Goal: Task Accomplishment & Management: Manage account settings

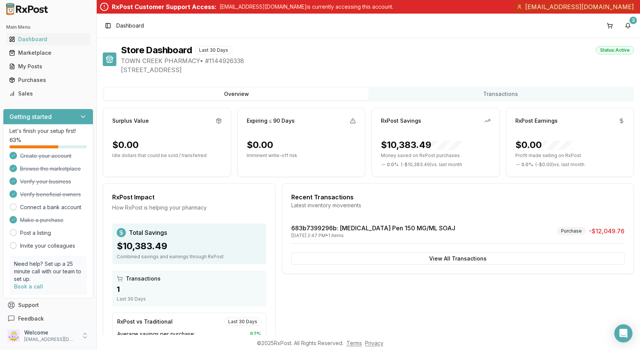
click at [82, 340] on div "Welcome [EMAIL_ADDRESS][DOMAIN_NAME]" at bounding box center [48, 336] width 90 height 23
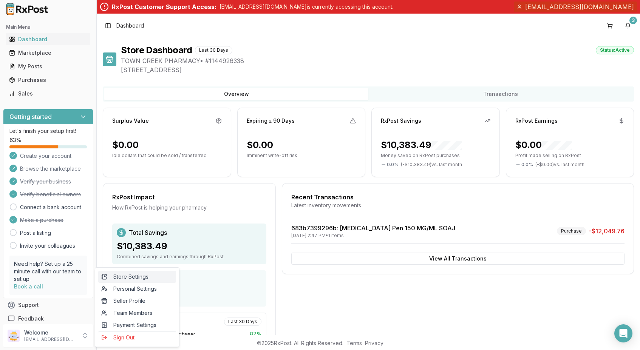
click at [150, 280] on span "Store Settings" at bounding box center [137, 277] width 72 height 8
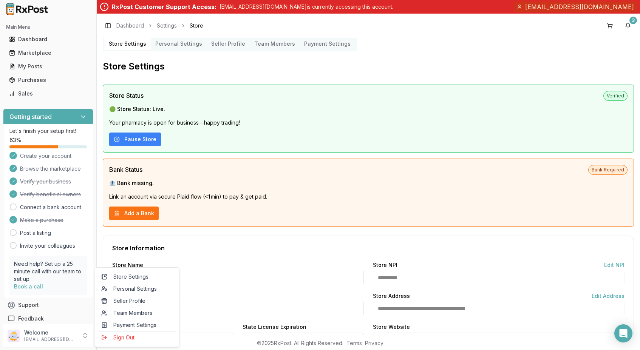
scroll to position [12, 0]
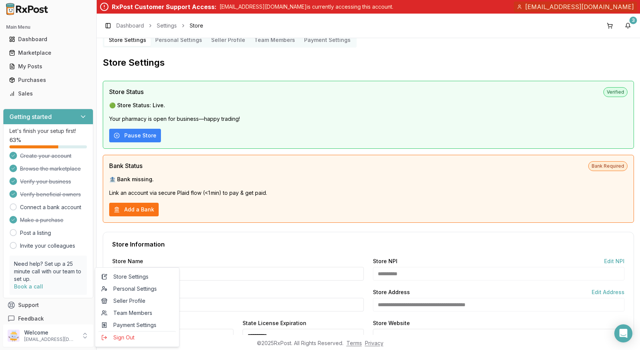
click at [286, 175] on div "Bank Status Bank Required 🏦 Bank missing. Link an account via secure Plaid flow…" at bounding box center [368, 189] width 531 height 68
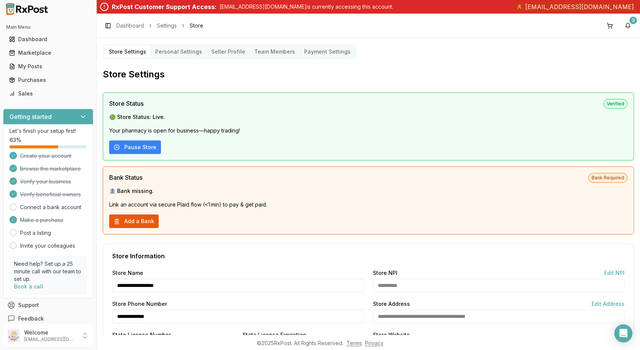
click at [141, 221] on button "Add a Bank" at bounding box center [133, 222] width 49 height 14
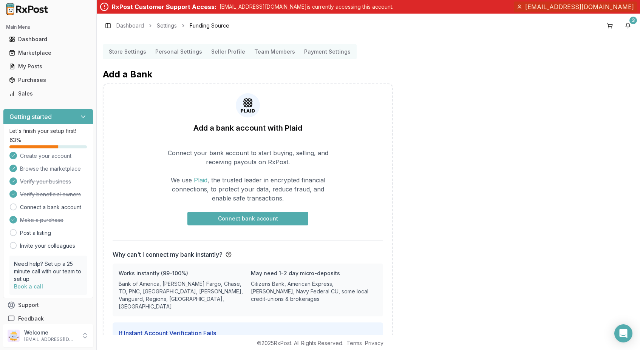
click at [284, 238] on div "Connect your bank account to start buying, selling, and receiving payouts on Rx…" at bounding box center [248, 271] width 289 height 259
click at [269, 218] on button "Connect bank account" at bounding box center [247, 219] width 121 height 14
click at [53, 339] on p "[EMAIL_ADDRESS][DOMAIN_NAME]" at bounding box center [50, 340] width 53 height 6
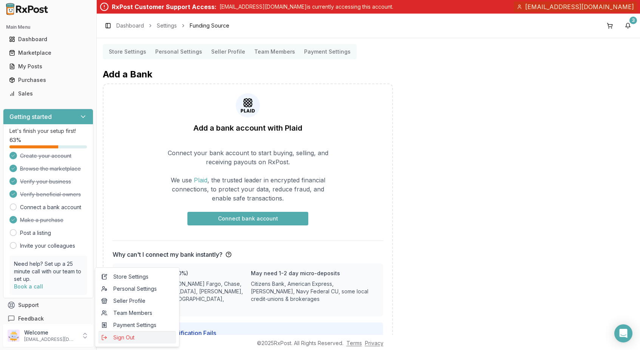
click at [132, 337] on span "Sign Out" at bounding box center [137, 338] width 72 height 8
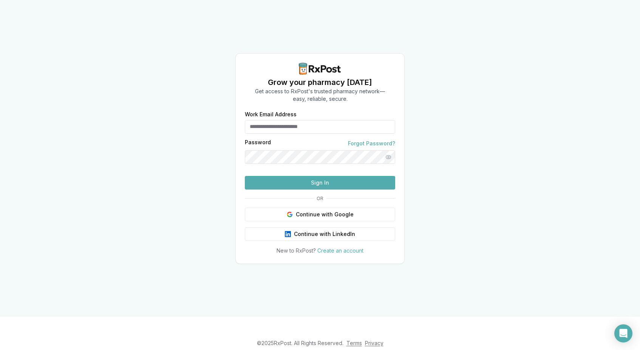
click at [504, 202] on div "Grow your pharmacy today Get access to RxPost's trusted pharmacy network— easy,…" at bounding box center [320, 158] width 640 height 317
